Goal: Information Seeking & Learning: Learn about a topic

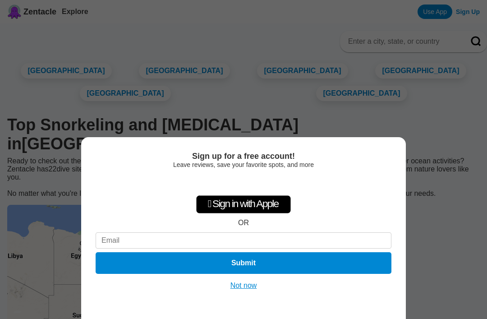
click at [247, 285] on button "Not now" at bounding box center [244, 285] width 32 height 9
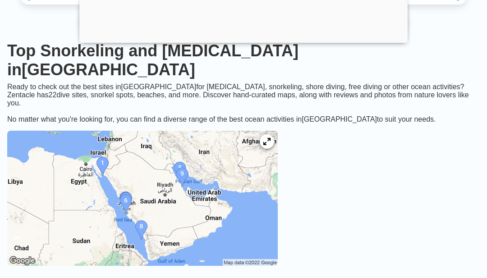
scroll to position [138, 0]
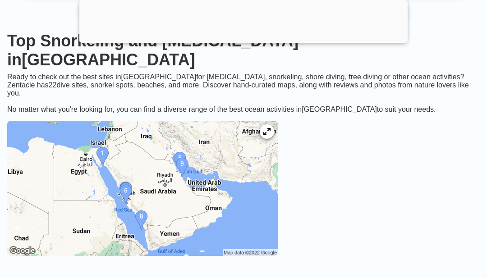
click at [268, 128] on icon at bounding box center [266, 131] width 7 height 7
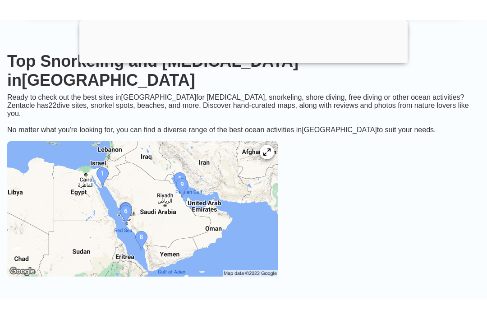
scroll to position [167, 0]
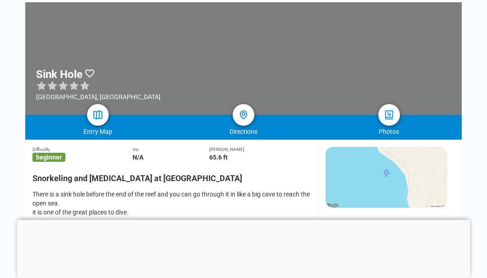
scroll to position [88, 0]
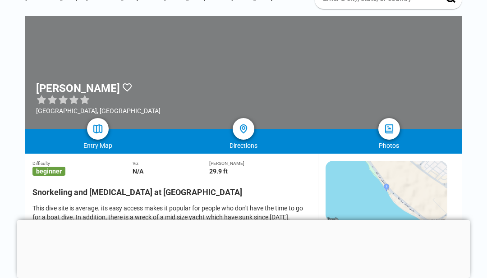
scroll to position [73, 0]
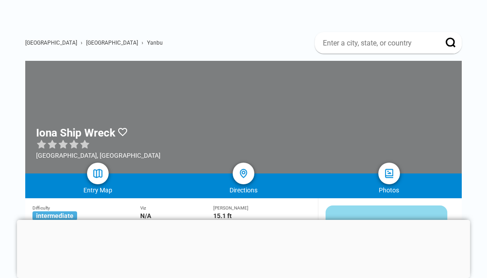
scroll to position [20, 0]
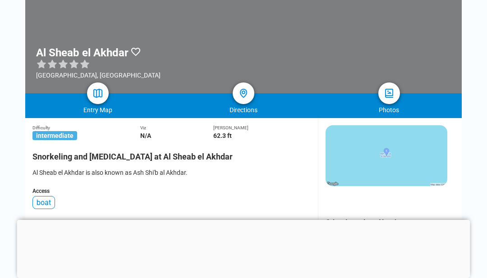
scroll to position [87, 0]
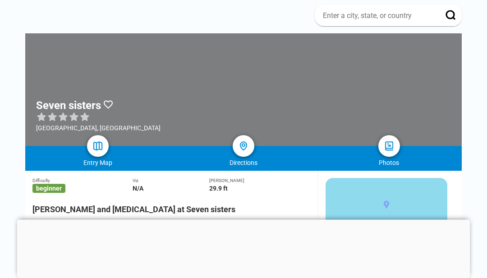
scroll to position [51, 0]
